Goal: Book appointment/travel/reservation

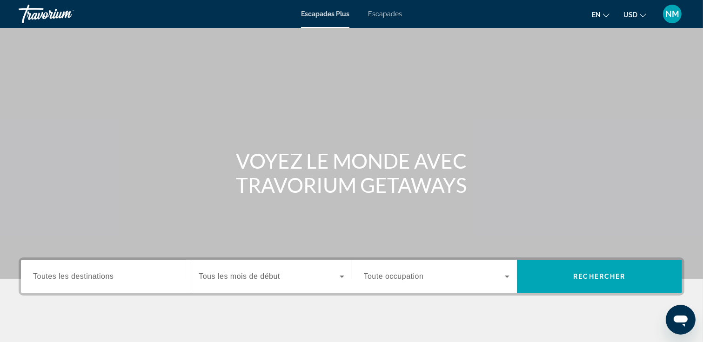
click at [643, 17] on button "USD USD ($) MXN (Mex$) CAD (Can$) GBP (£) EUR (€) AUD (A$) NZD (NZ$) CNY (CN¥)" at bounding box center [634, 14] width 23 height 13
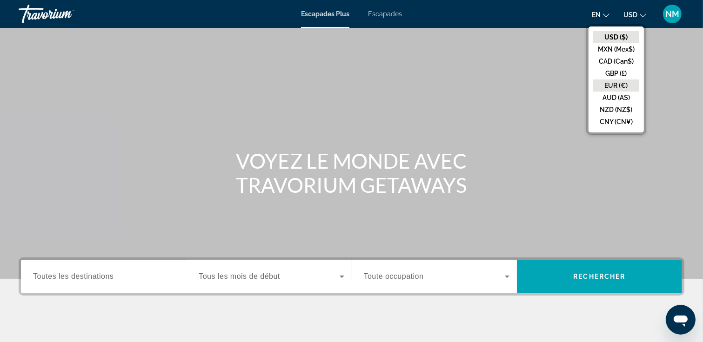
click at [616, 85] on button "EUR (€)" at bounding box center [616, 86] width 46 height 12
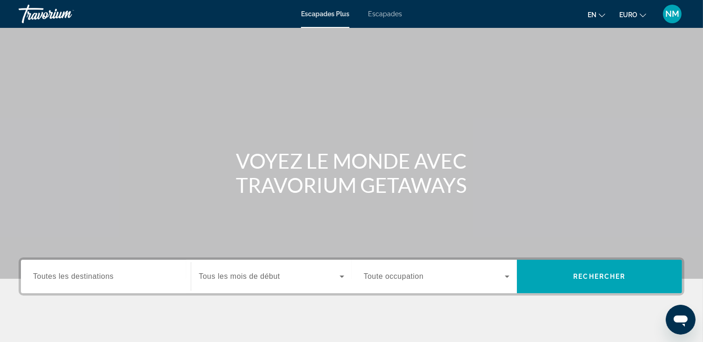
click at [599, 14] on icon "Changer la langue" at bounding box center [601, 15] width 7 height 4
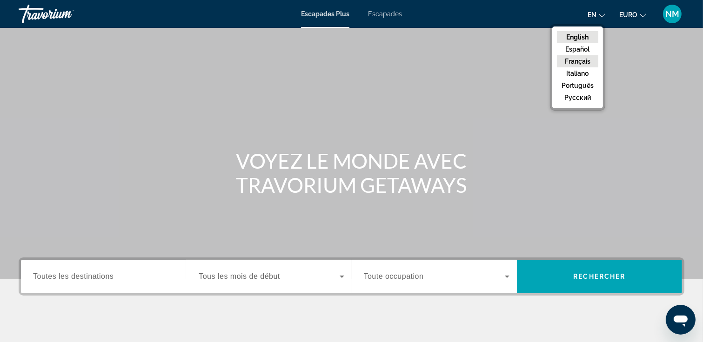
click at [583, 62] on button "Français" at bounding box center [577, 61] width 41 height 12
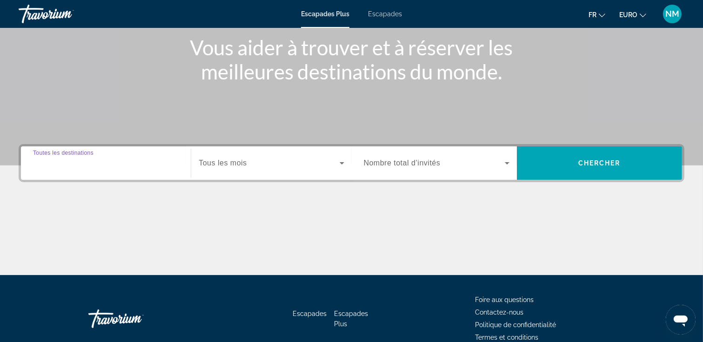
click at [137, 166] on input "Destination Toutes les destinations" at bounding box center [106, 163] width 146 height 11
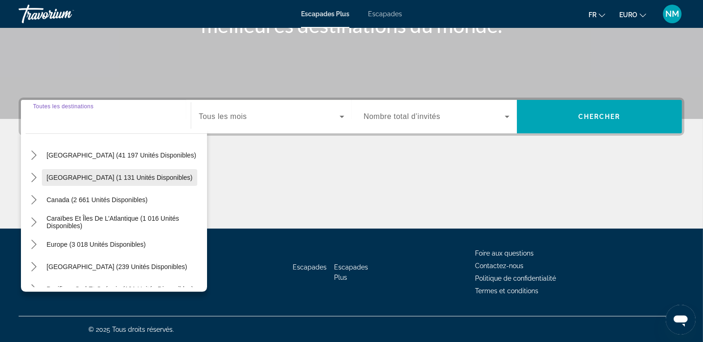
scroll to position [46, 0]
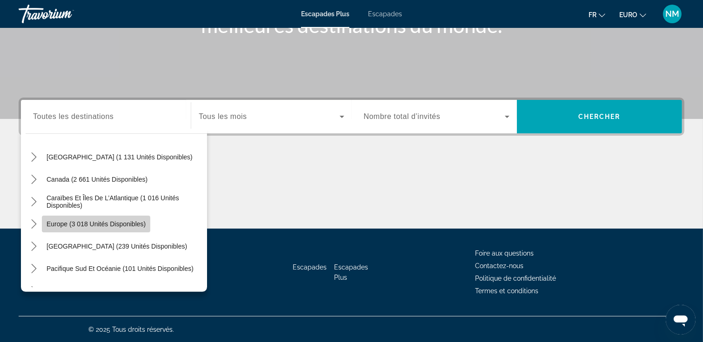
click at [109, 228] on span "Sélectionnez la destination : Europe (3 018 unités disponibles)" at bounding box center [96, 224] width 108 height 22
type input "**********"
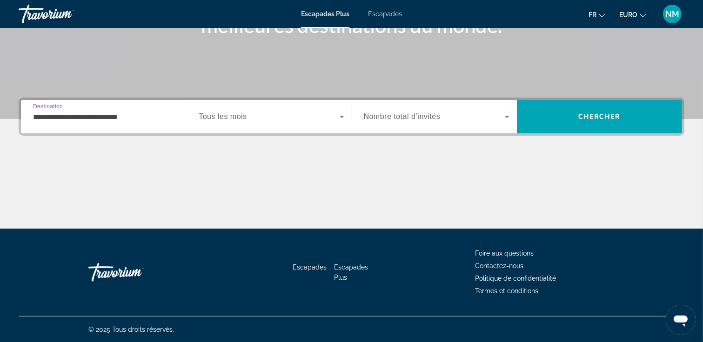
click at [508, 114] on icon "Widget de recherche" at bounding box center [506, 116] width 11 height 11
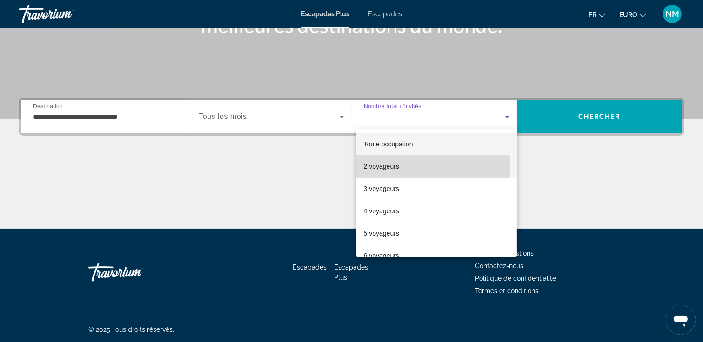
click at [421, 166] on mat-option "2 voyageurs" at bounding box center [436, 166] width 160 height 22
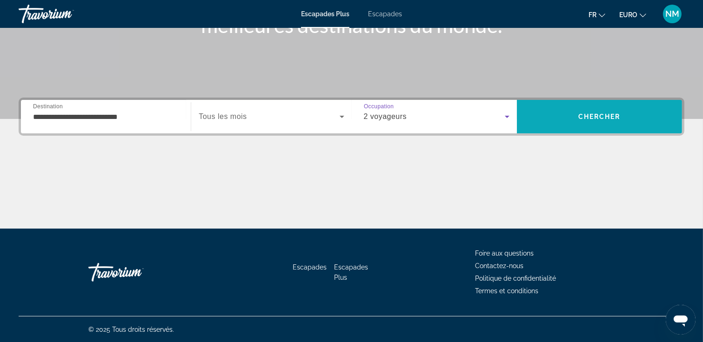
click at [588, 118] on span "Chercher" at bounding box center [599, 116] width 42 height 7
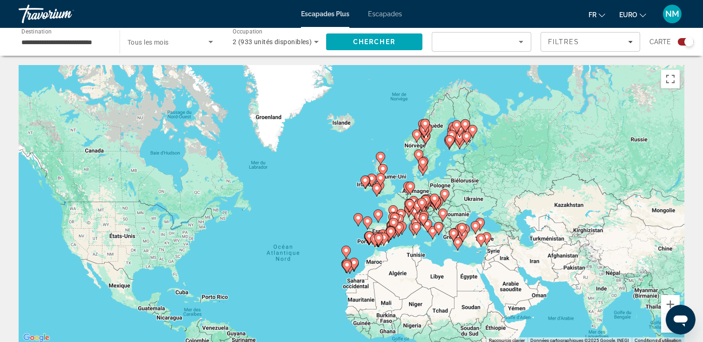
drag, startPoint x: 443, startPoint y: 161, endPoint x: 402, endPoint y: 226, distance: 76.9
click at [402, 226] on icon "Contenu principal" at bounding box center [398, 229] width 8 height 12
click at [392, 206] on icon "Contenu principal" at bounding box center [392, 212] width 8 height 12
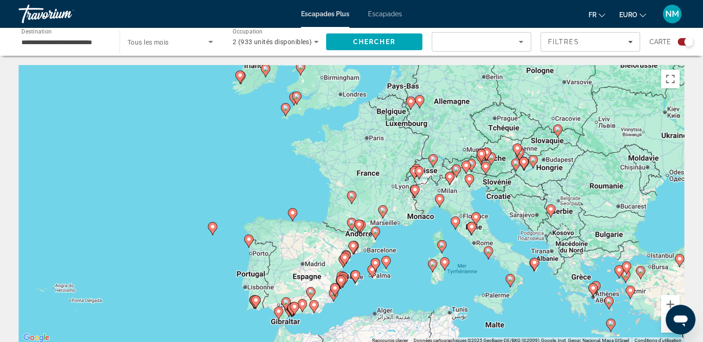
click at [351, 195] on image "Contenu principal" at bounding box center [352, 196] width 6 height 6
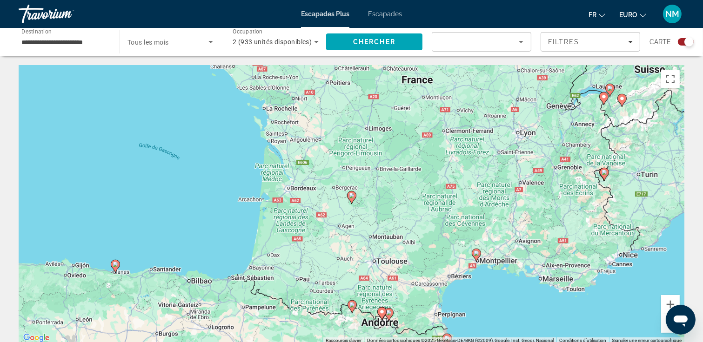
click at [353, 196] on image "Contenu principal" at bounding box center [352, 196] width 6 height 6
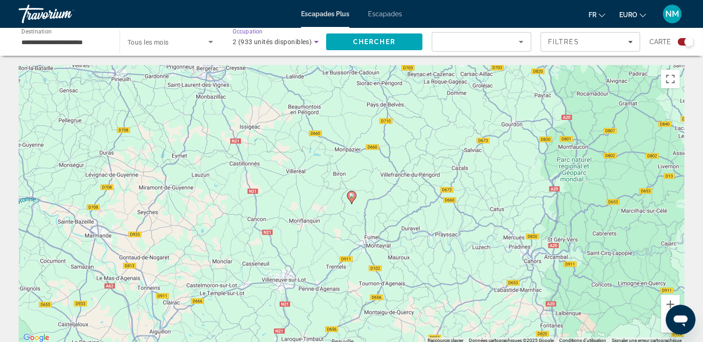
click at [314, 42] on icon "Widget de recherche" at bounding box center [316, 41] width 11 height 11
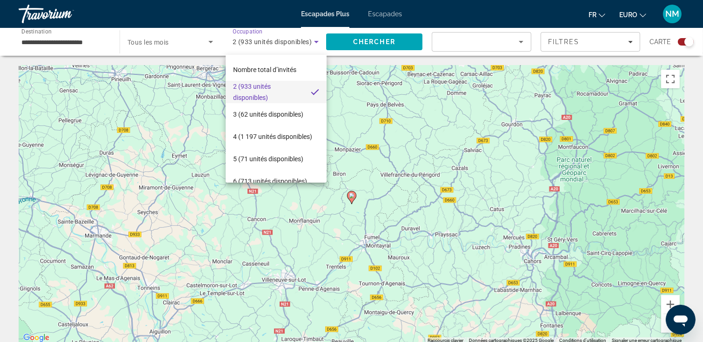
click at [503, 41] on div at bounding box center [351, 171] width 703 height 342
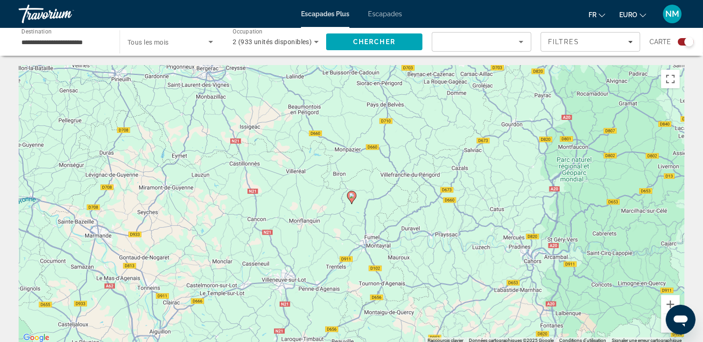
click at [519, 41] on icon "Trier par" at bounding box center [520, 41] width 11 height 11
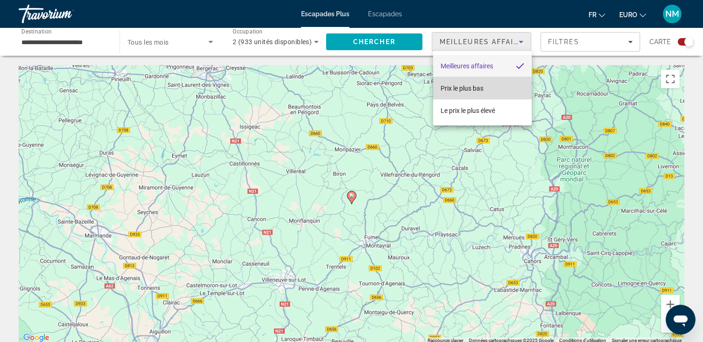
click at [480, 91] on span "Prix le plus bas" at bounding box center [461, 88] width 43 height 7
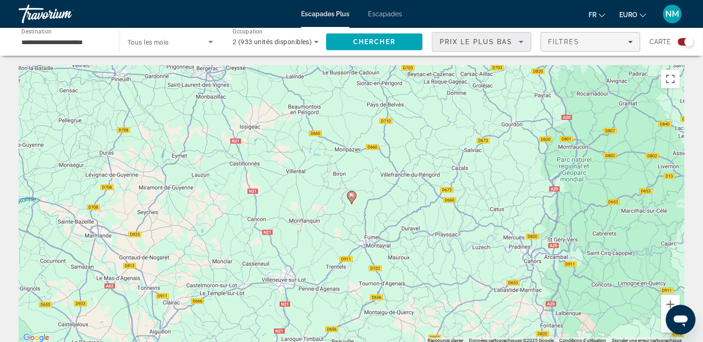
click at [630, 40] on icon "Filtres" at bounding box center [630, 42] width 5 height 5
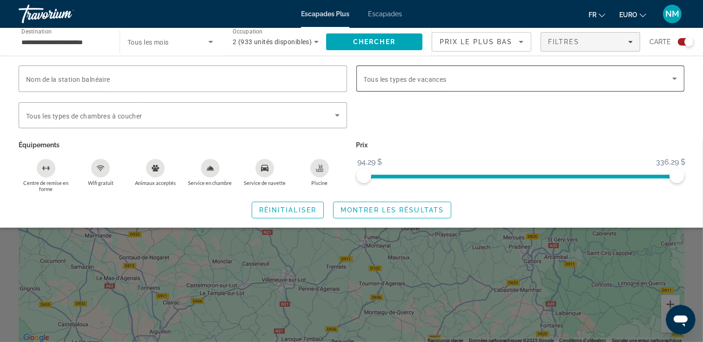
click at [675, 76] on icon "Widget de recherche" at bounding box center [674, 78] width 11 height 11
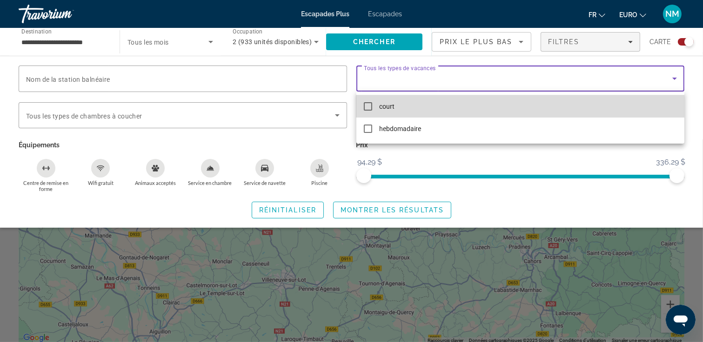
click at [369, 105] on mat-pseudo-checkbox at bounding box center [368, 106] width 8 height 8
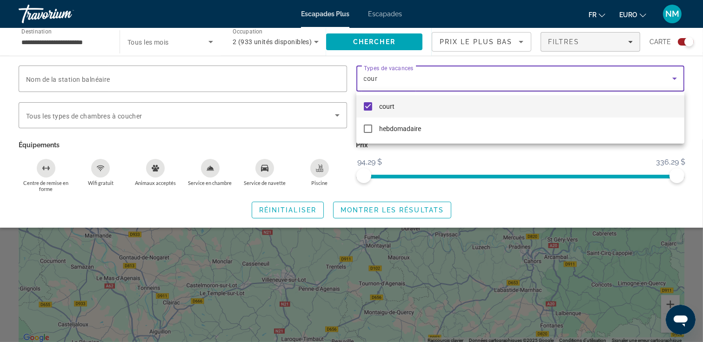
click at [270, 145] on div at bounding box center [351, 171] width 703 height 342
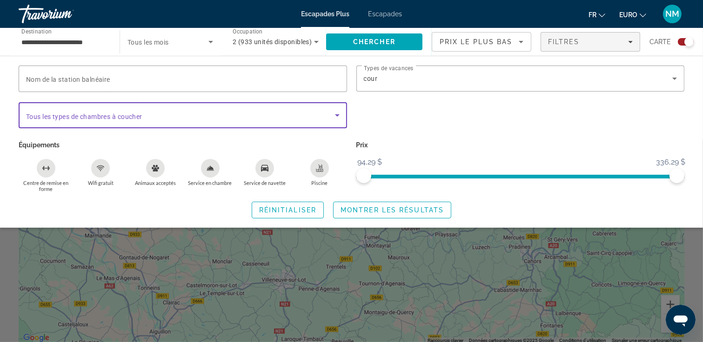
click at [333, 115] on icon "Widget de recherche" at bounding box center [337, 115] width 11 height 11
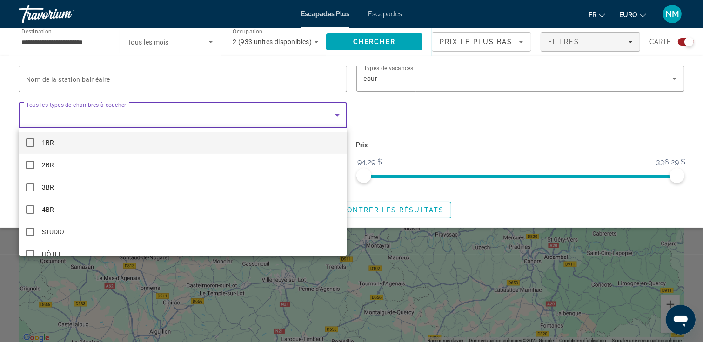
click at [333, 115] on div at bounding box center [351, 171] width 703 height 342
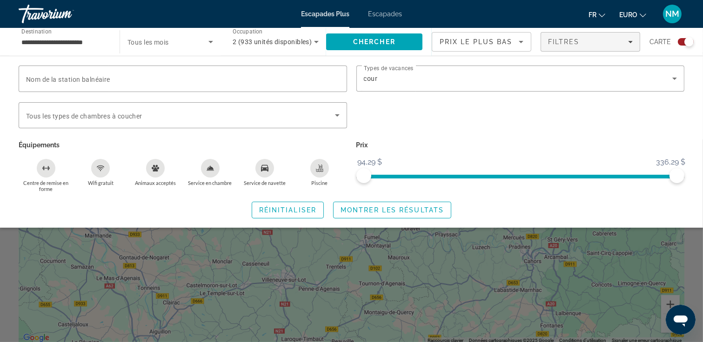
click at [52, 167] on div "Centre de remise en forme" at bounding box center [46, 168] width 19 height 19
click at [399, 209] on span "Montrer les résultats" at bounding box center [391, 209] width 103 height 7
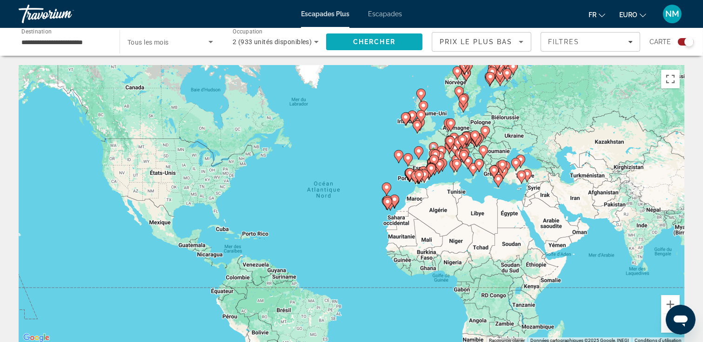
click at [380, 40] on span "Chercher" at bounding box center [374, 41] width 42 height 7
click at [84, 43] on input "**********" at bounding box center [64, 42] width 86 height 11
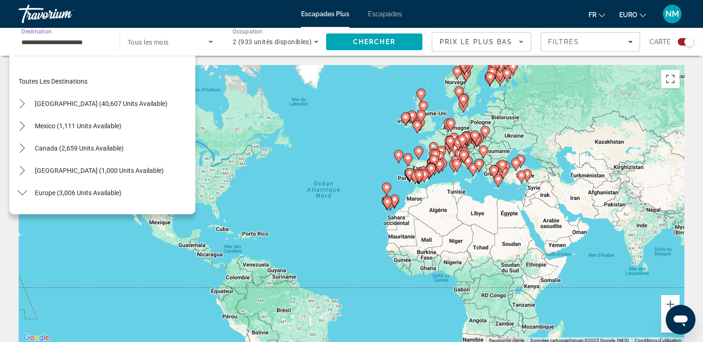
scroll to position [167, 0]
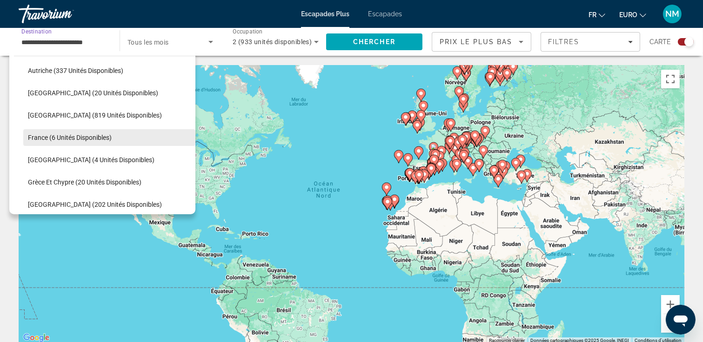
click at [102, 134] on span "France (6 unités disponibles)" at bounding box center [70, 137] width 84 height 7
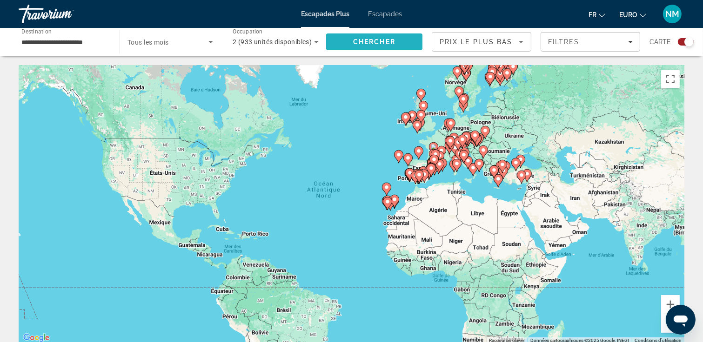
click at [374, 37] on span "Rechercher" at bounding box center [374, 42] width 96 height 22
click at [666, 304] on button "Zoom avant" at bounding box center [670, 304] width 19 height 19
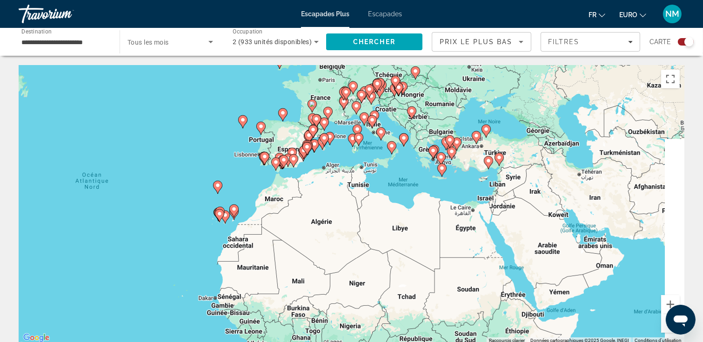
drag, startPoint x: 628, startPoint y: 235, endPoint x: 424, endPoint y: 241, distance: 204.2
click at [424, 241] on div "Pour activer le glissement avec le clavier, appuyez sur Alt+Entrée. Une fois ce…" at bounding box center [351, 204] width 665 height 279
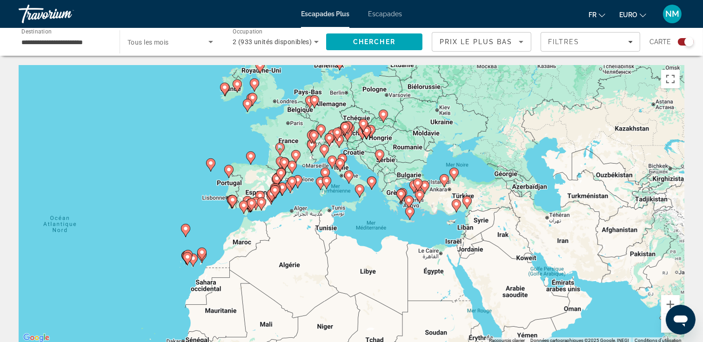
drag, startPoint x: 421, startPoint y: 251, endPoint x: 391, endPoint y: 297, distance: 55.1
click at [391, 297] on div "Pour activer le glissement avec le clavier, appuyez sur Alt+Entrée. Une fois ce…" at bounding box center [351, 204] width 665 height 279
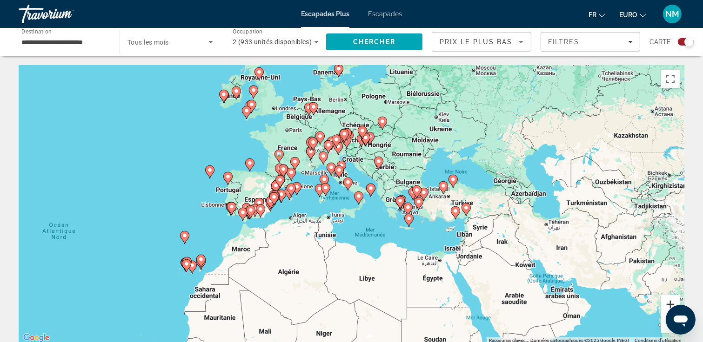
click at [668, 303] on button "Zoom avant" at bounding box center [670, 304] width 19 height 19
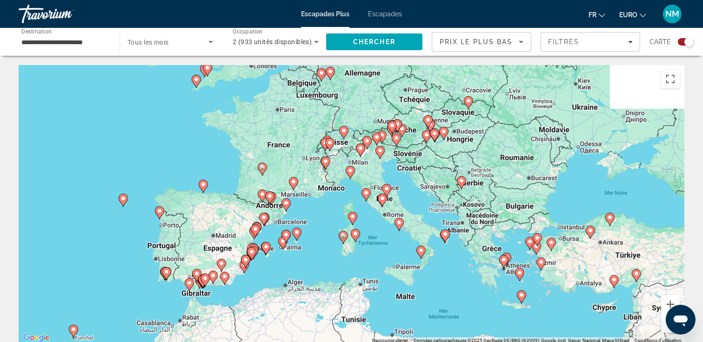
drag, startPoint x: 295, startPoint y: 223, endPoint x: 331, endPoint y: 238, distance: 39.2
click at [316, 238] on div "Pour activer le glissement avec le clavier, appuyez sur Alt+Entrée. Une fois ce…" at bounding box center [351, 204] width 665 height 279
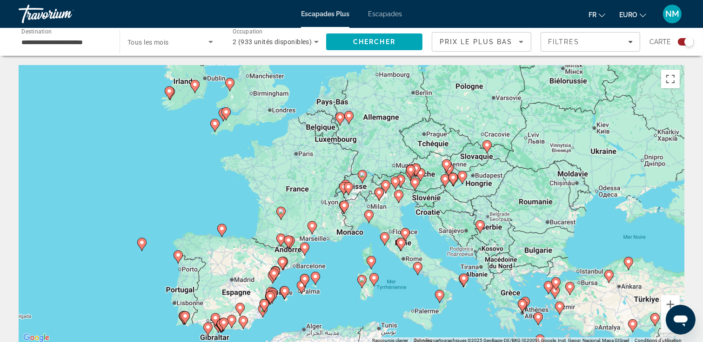
drag, startPoint x: 353, startPoint y: 219, endPoint x: 372, endPoint y: 258, distance: 43.3
click at [372, 258] on g "Contenu principal" at bounding box center [370, 262] width 9 height 13
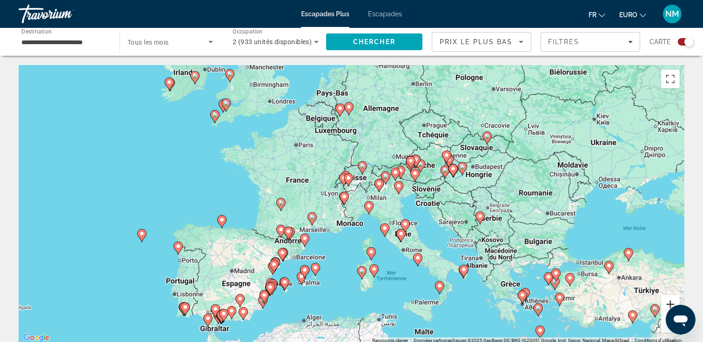
click at [672, 306] on button "Zoom avant" at bounding box center [670, 304] width 19 height 19
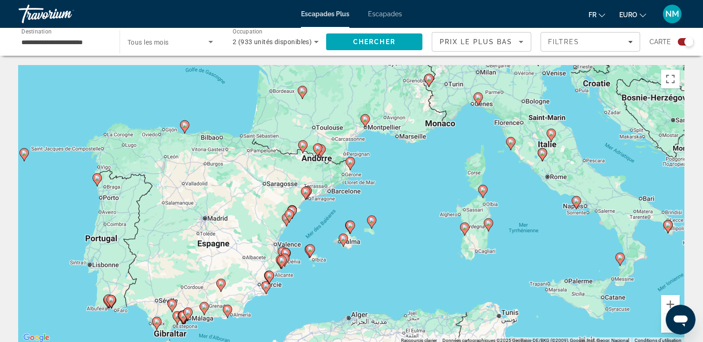
drag, startPoint x: 325, startPoint y: 232, endPoint x: 415, endPoint y: 115, distance: 147.9
click at [415, 115] on div "Pour activer le glissement avec le clavier, appuyez sur Alt+Entrée. Une fois ce…" at bounding box center [351, 204] width 665 height 279
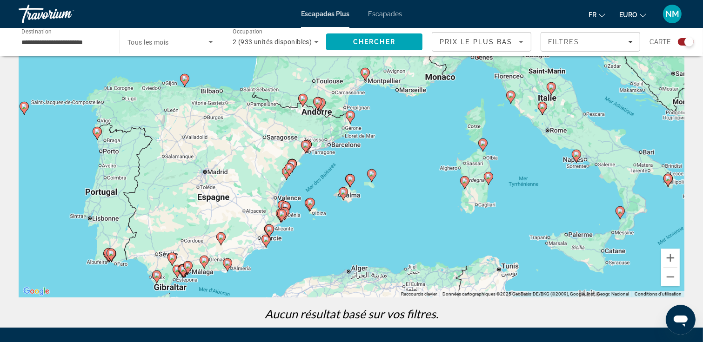
click at [304, 145] on image "Contenu principal" at bounding box center [306, 145] width 6 height 6
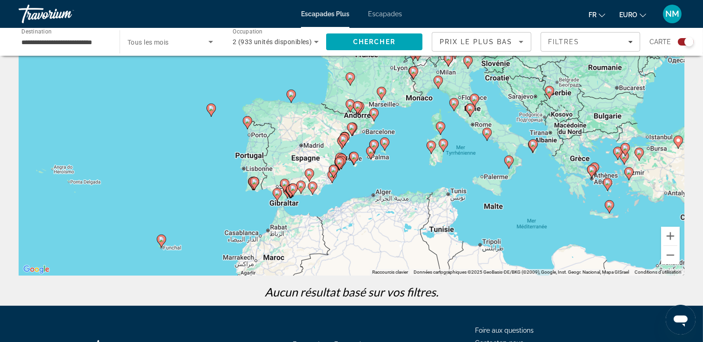
scroll to position [0, 0]
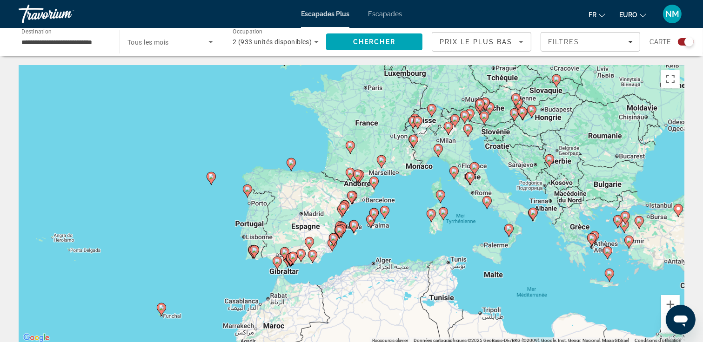
click at [71, 45] on input "**********" at bounding box center [64, 42] width 86 height 11
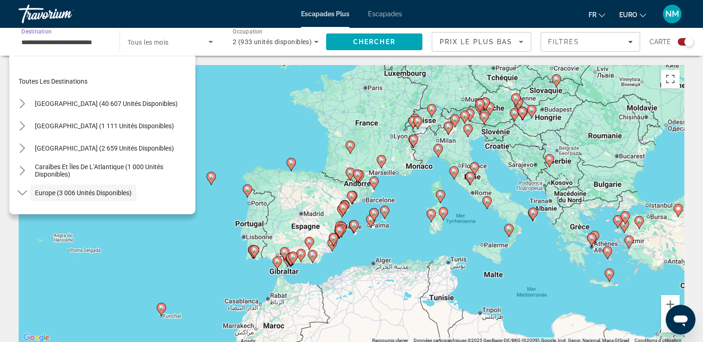
scroll to position [55, 0]
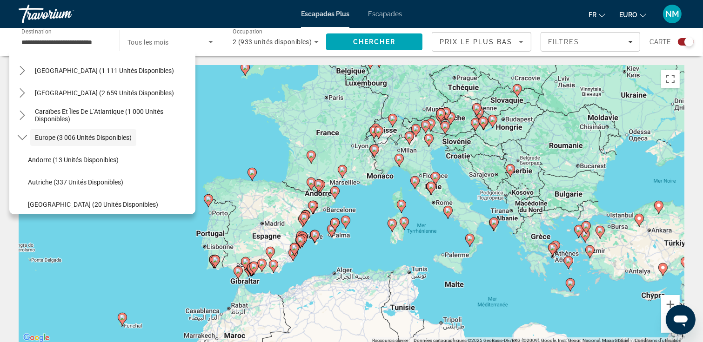
drag, startPoint x: 450, startPoint y: 244, endPoint x: 371, endPoint y: 213, distance: 84.6
click at [409, 253] on div "Pour activer le glissement avec le clavier, appuyez sur Alt+Entrée. Une fois ce…" at bounding box center [351, 204] width 665 height 279
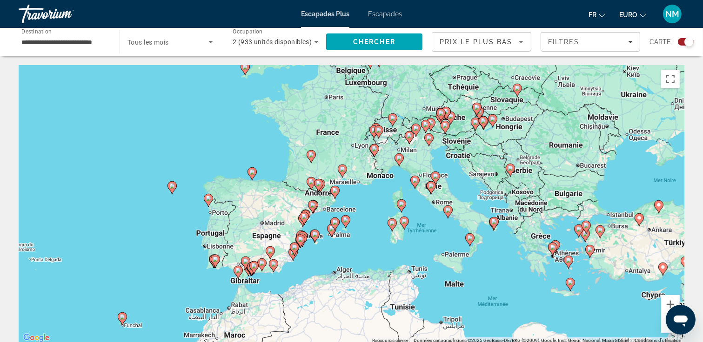
click at [102, 47] on div "**********" at bounding box center [64, 42] width 86 height 27
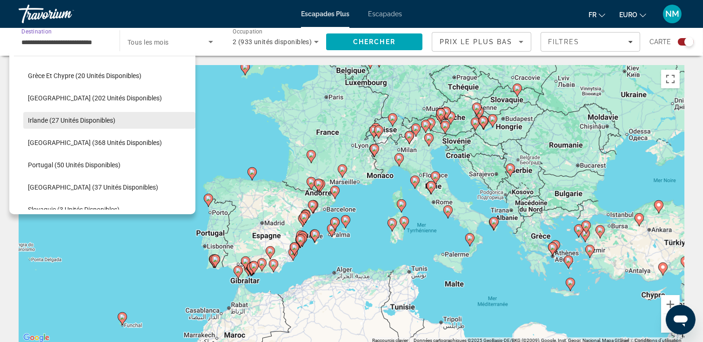
scroll to position [288, 0]
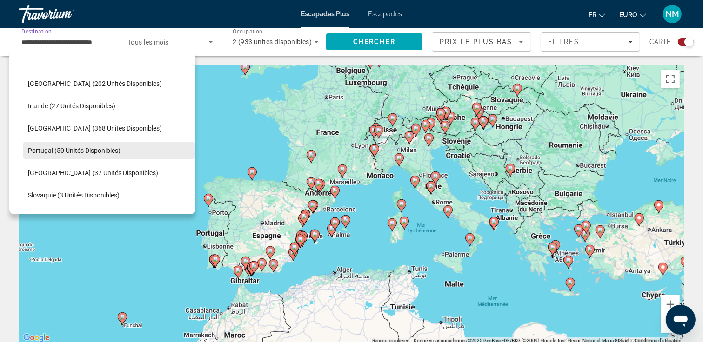
click at [100, 149] on span "Portugal (50 unités disponibles)" at bounding box center [74, 150] width 93 height 7
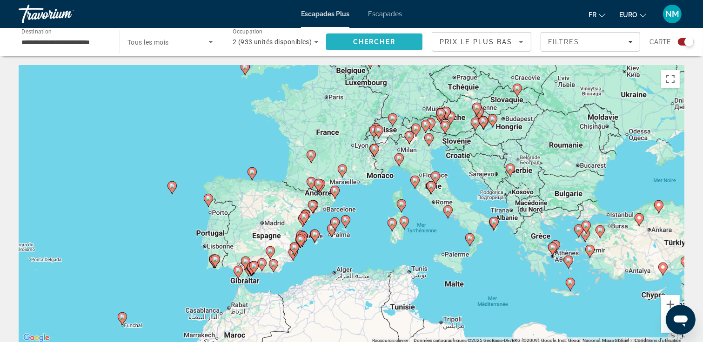
scroll to position [0, 0]
click at [385, 43] on span "Chercher" at bounding box center [374, 41] width 42 height 7
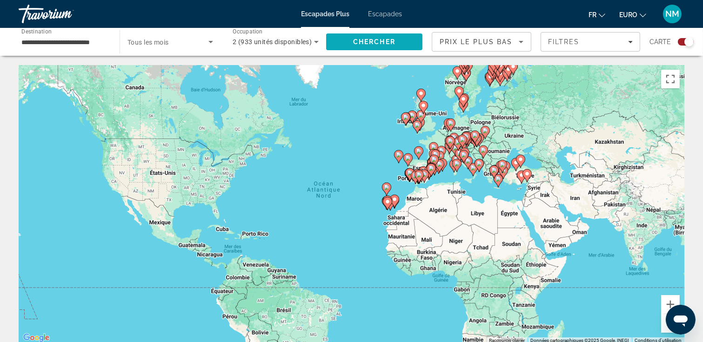
click at [377, 42] on span "Chercher" at bounding box center [374, 41] width 42 height 7
click at [593, 43] on div "Filtres" at bounding box center [590, 41] width 85 height 7
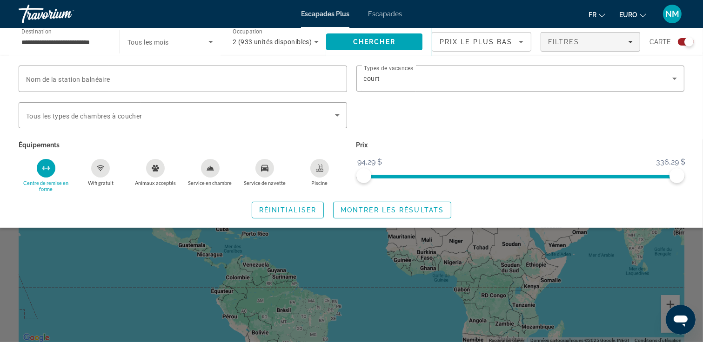
drag, startPoint x: 47, startPoint y: 161, endPoint x: 61, endPoint y: 165, distance: 14.4
click at [47, 162] on div "Centre de remise en forme" at bounding box center [46, 168] width 19 height 19
click at [436, 139] on p "Prix" at bounding box center [520, 145] width 328 height 13
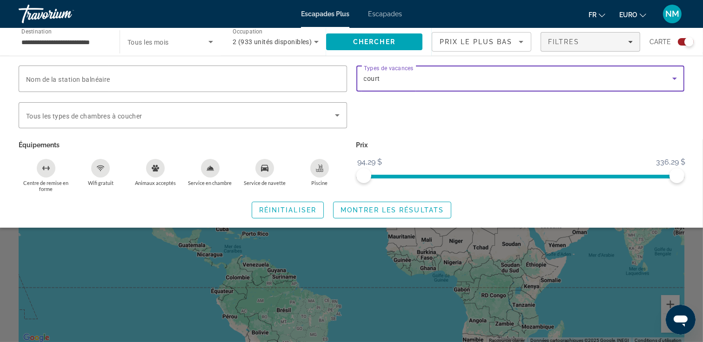
click at [677, 78] on icon "Widget de recherche" at bounding box center [674, 78] width 11 height 11
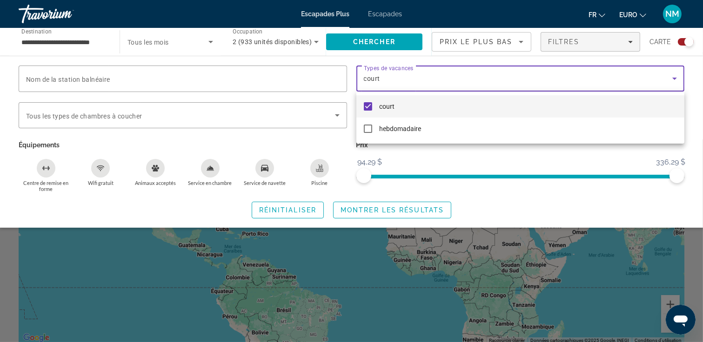
click at [677, 77] on div at bounding box center [351, 171] width 703 height 342
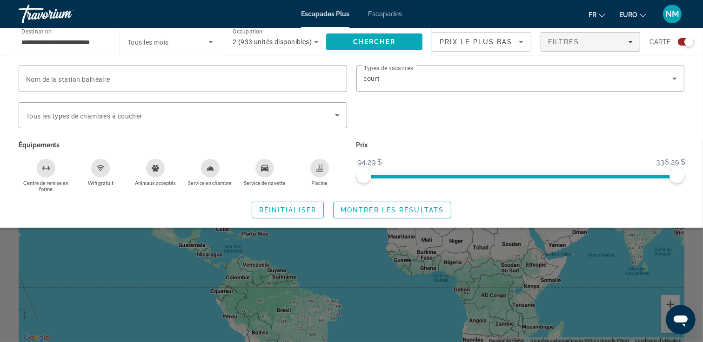
click at [398, 38] on span "Rechercher" at bounding box center [374, 42] width 96 height 22
click at [192, 44] on span "Widget de recherche" at bounding box center [167, 41] width 81 height 11
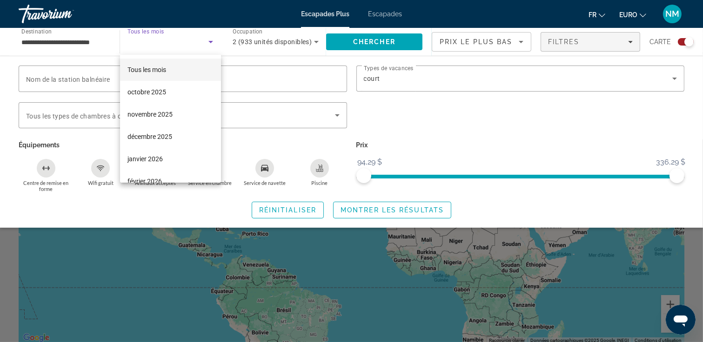
click at [80, 48] on div at bounding box center [351, 171] width 703 height 342
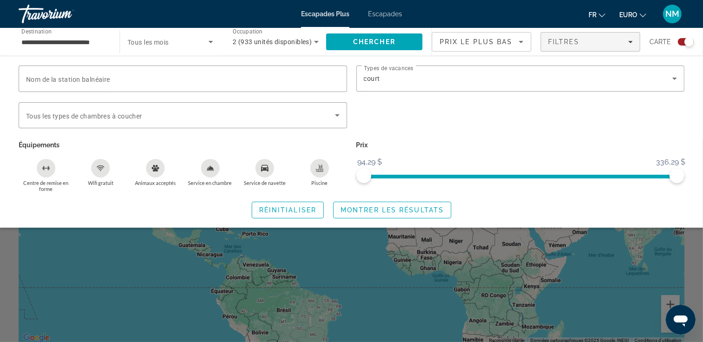
click at [80, 48] on div "**********" at bounding box center [64, 42] width 86 height 27
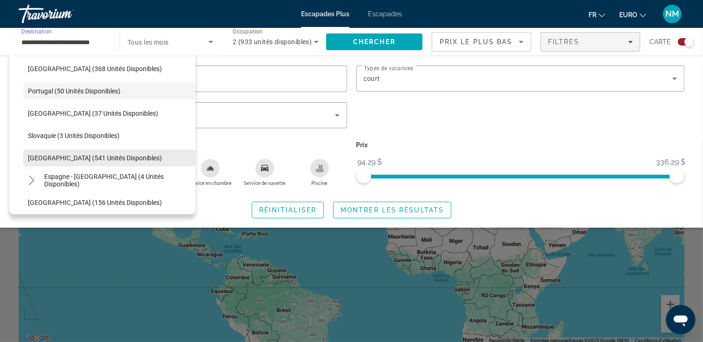
scroll to position [394, 0]
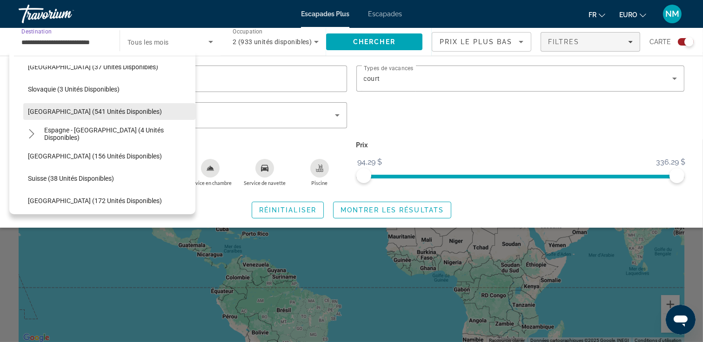
click at [89, 108] on span "[GEOGRAPHIC_DATA] (541 unités disponibles)" at bounding box center [95, 111] width 134 height 7
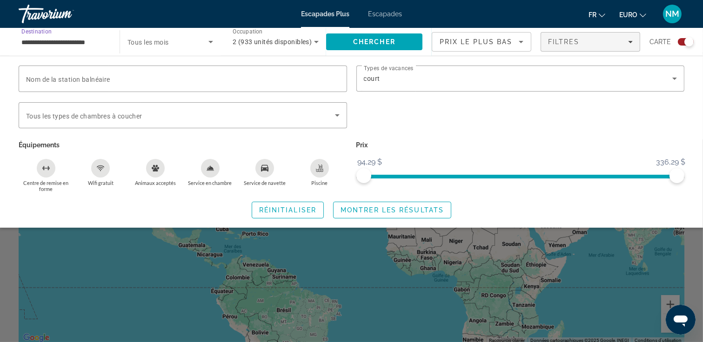
scroll to position [0, 0]
click at [363, 40] on span "Chercher" at bounding box center [374, 41] width 42 height 7
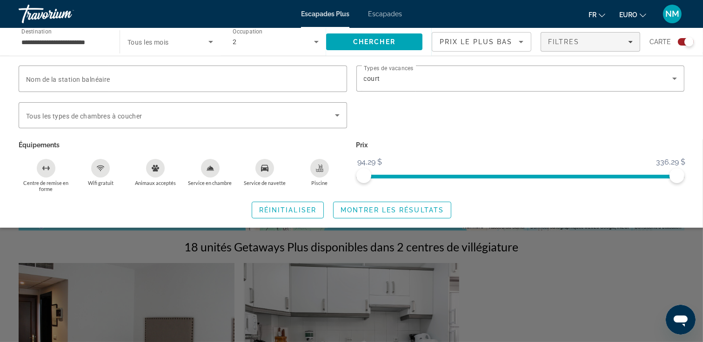
scroll to position [83, 0]
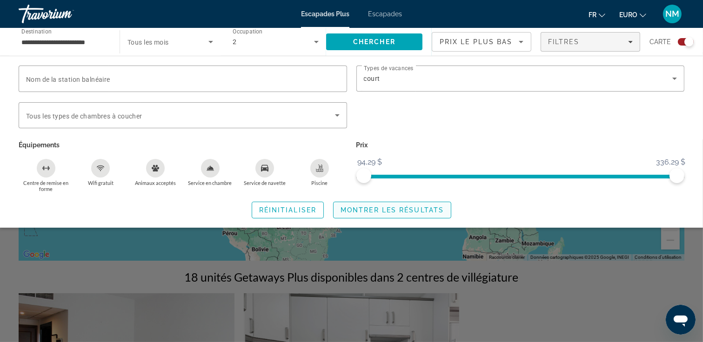
click at [441, 210] on span "Montrer les résultats" at bounding box center [391, 209] width 103 height 7
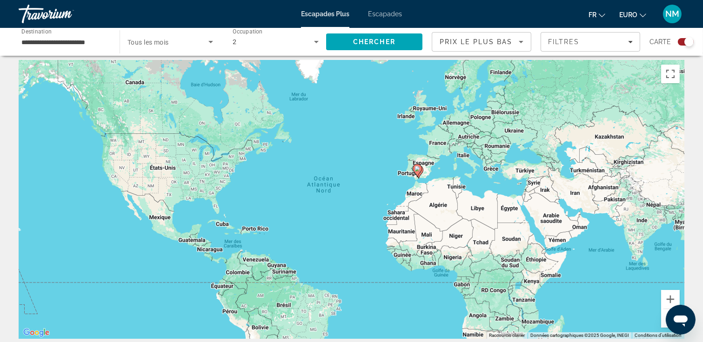
scroll to position [0, 0]
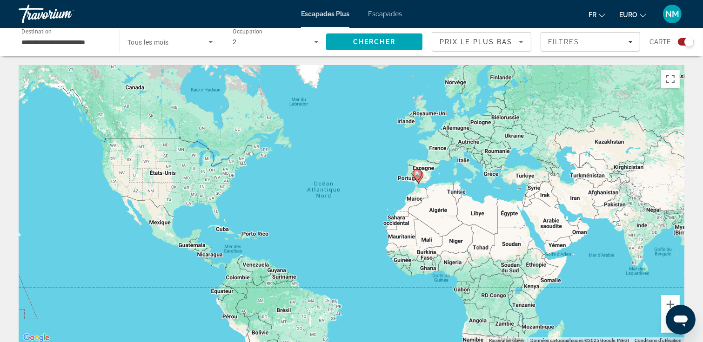
click at [97, 40] on input "**********" at bounding box center [64, 42] width 86 height 11
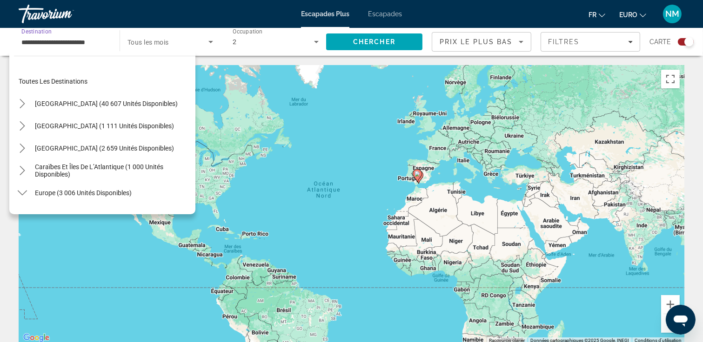
scroll to position [368, 0]
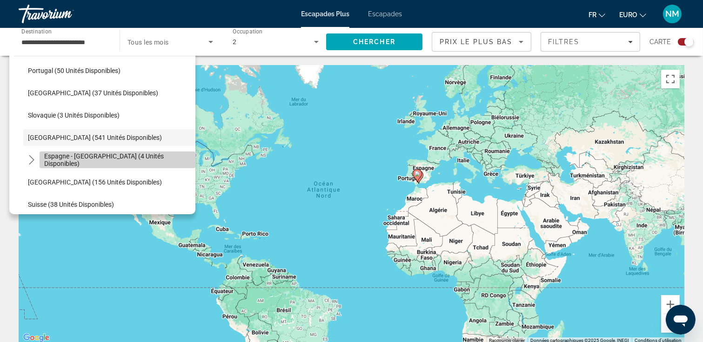
click at [124, 167] on span "Sélectionnez la destination : Espagne - Îles Canaries (4 unités disponibles)" at bounding box center [118, 160] width 156 height 22
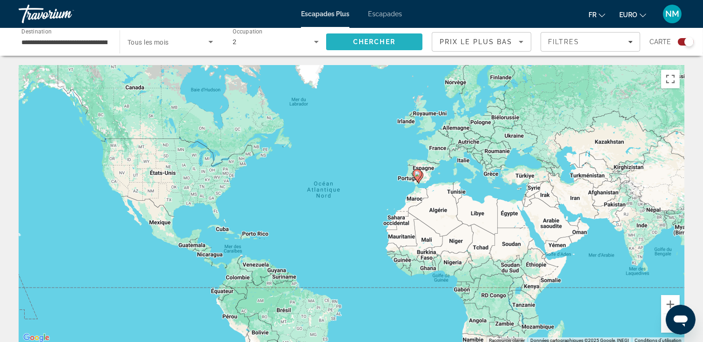
click at [368, 40] on span "Chercher" at bounding box center [374, 41] width 42 height 7
click at [80, 42] on input "**********" at bounding box center [64, 42] width 86 height 11
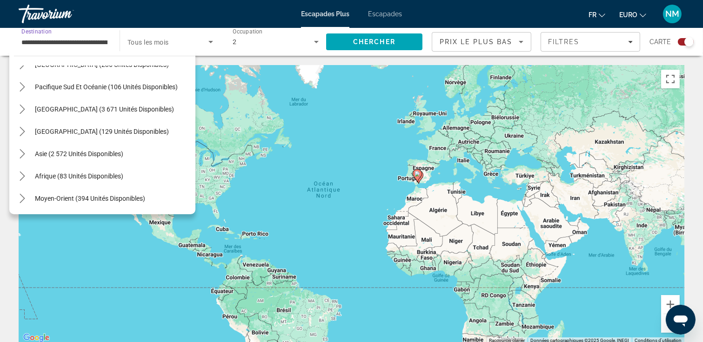
scroll to position [93, 0]
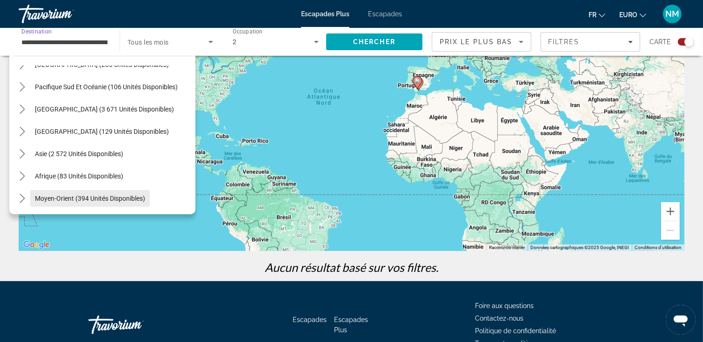
click at [79, 197] on span "Moyen-Orient (394 unités disponibles)" at bounding box center [90, 198] width 110 height 7
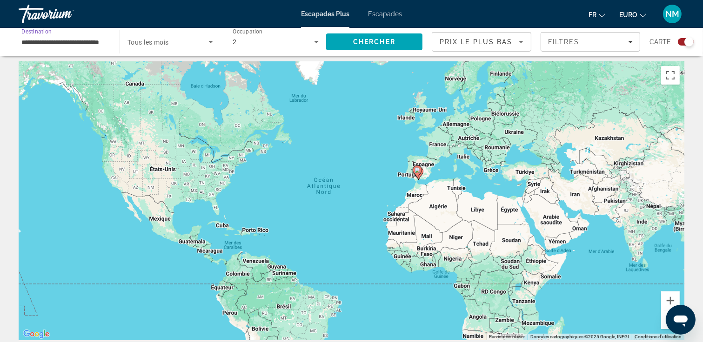
scroll to position [0, 0]
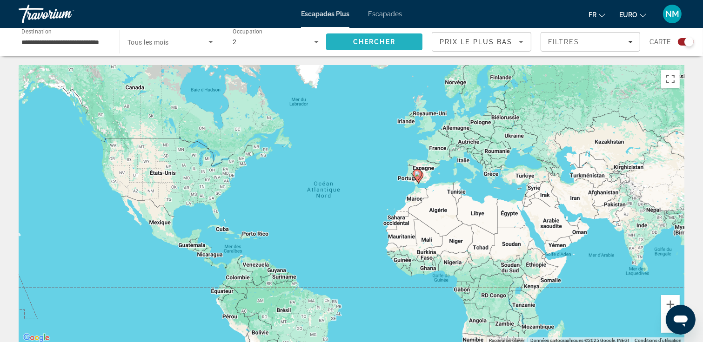
click at [366, 34] on span "Rechercher" at bounding box center [374, 42] width 96 height 22
click at [92, 43] on input "**********" at bounding box center [64, 42] width 86 height 11
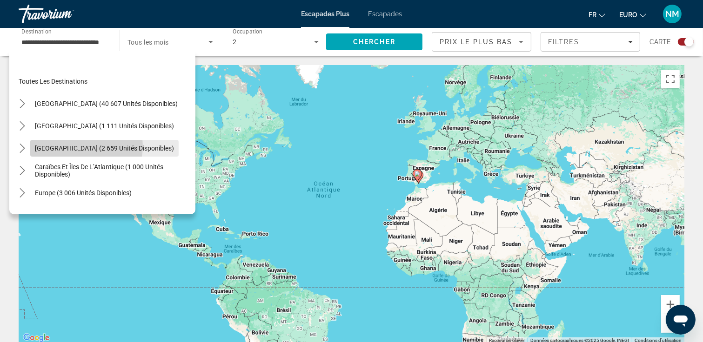
click at [86, 146] on span "[GEOGRAPHIC_DATA] (2 659 unités disponibles)" at bounding box center [104, 148] width 139 height 7
type input "**********"
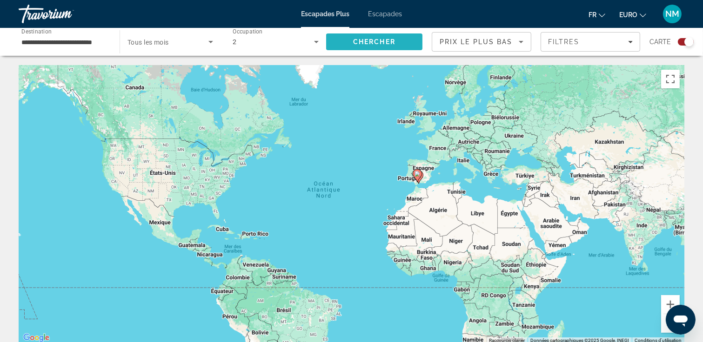
click at [359, 37] on span "Rechercher" at bounding box center [374, 42] width 96 height 22
